Goal: Task Accomplishment & Management: Use online tool/utility

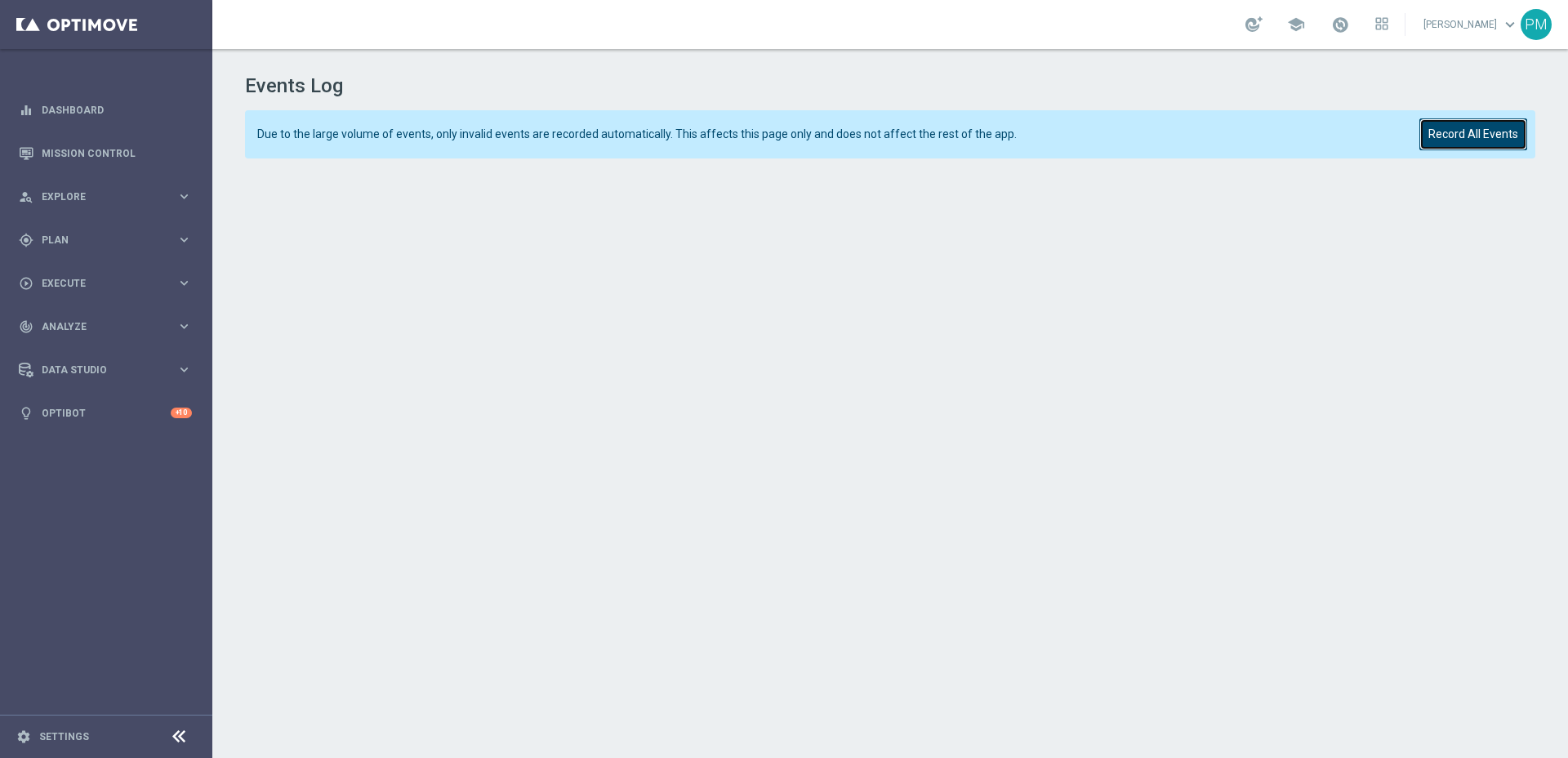
click at [1485, 145] on button "Record All Events" at bounding box center [1473, 135] width 108 height 32
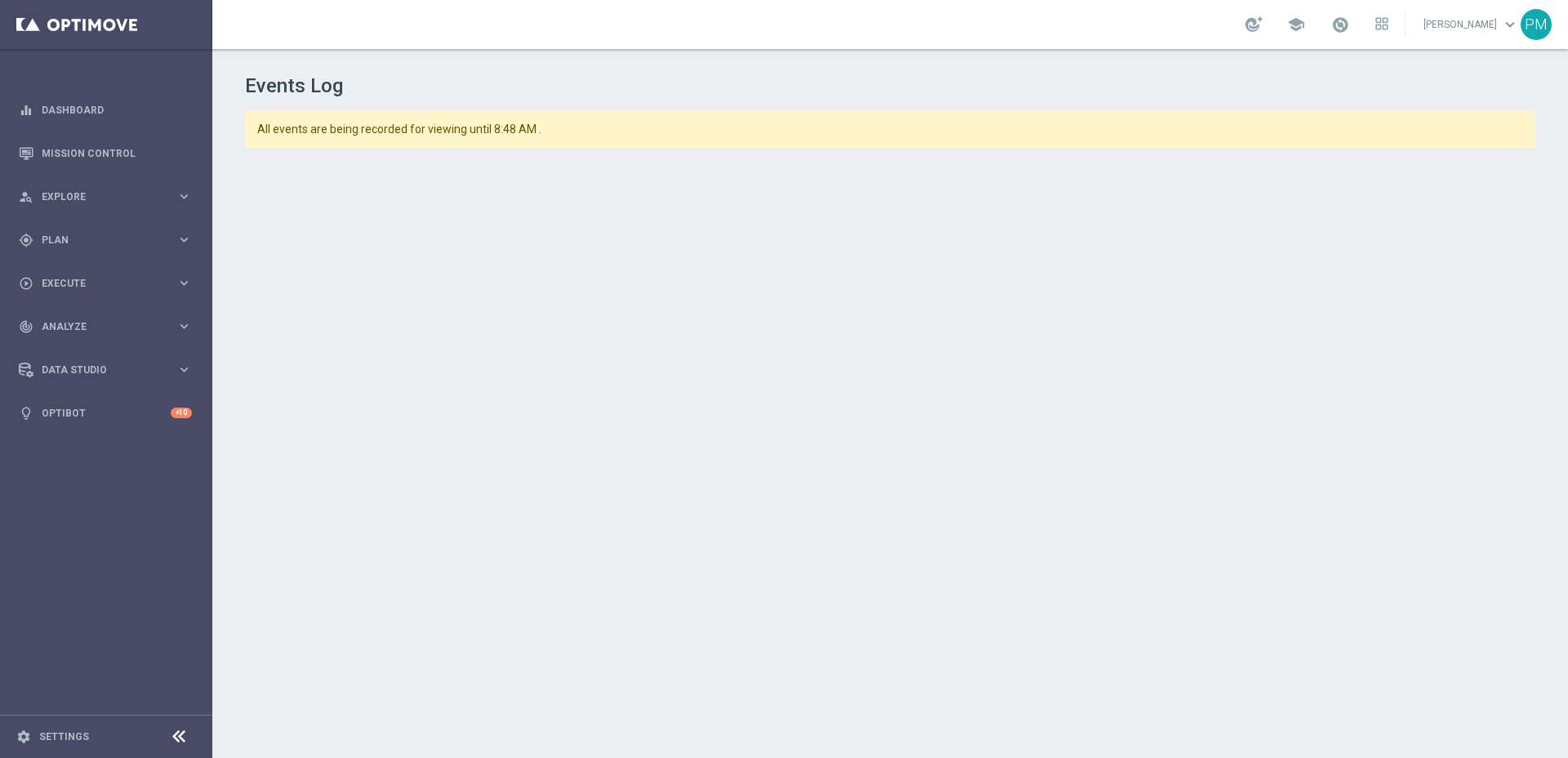
click at [914, 100] on div "Events Log All events are being recorded for viewing until 8:48 AM ." at bounding box center [891, 400] width 1356 height 702
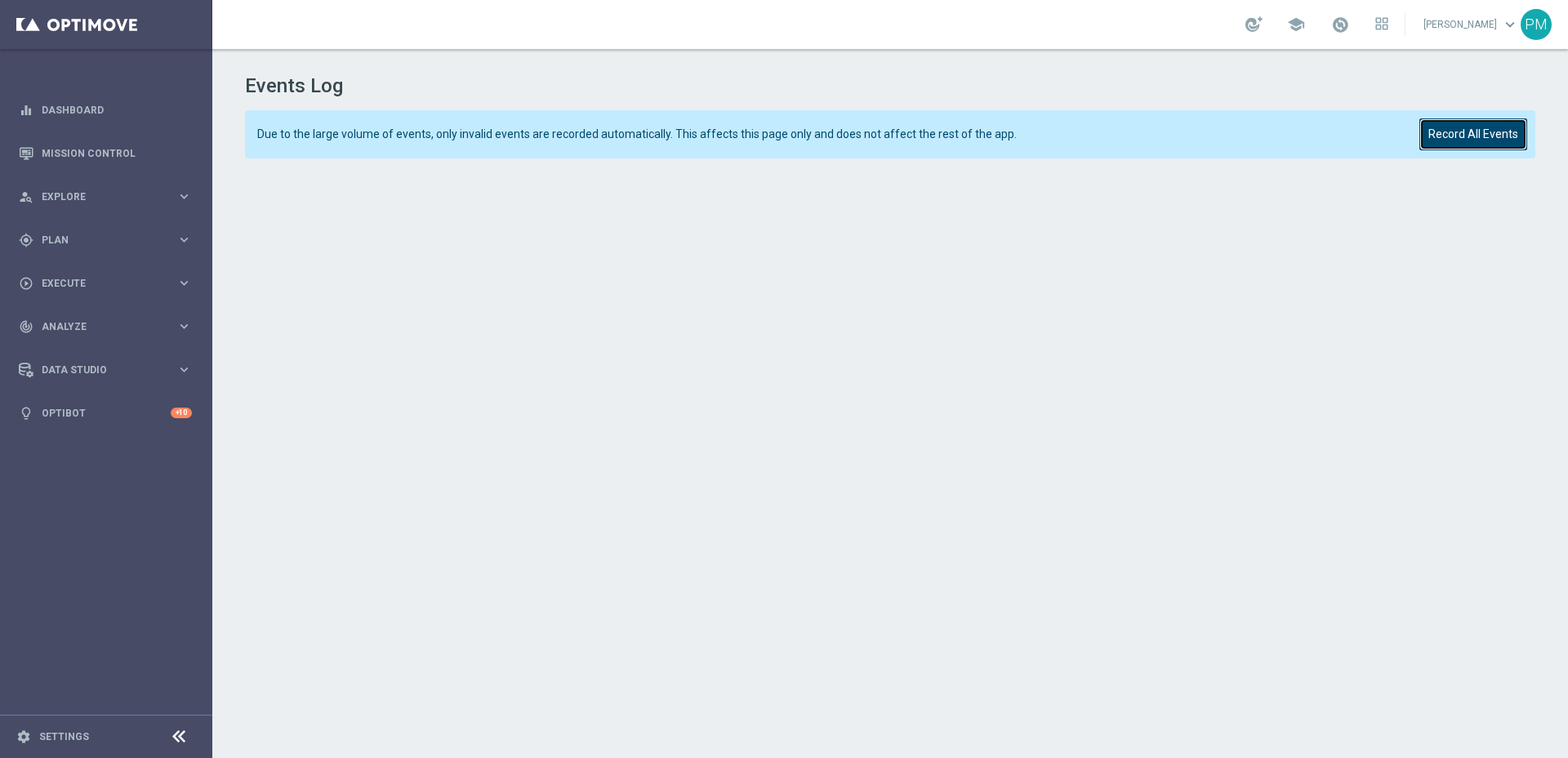
click at [1462, 126] on button "Record All Events" at bounding box center [1473, 135] width 108 height 32
